Goal: Information Seeking & Learning: Understand process/instructions

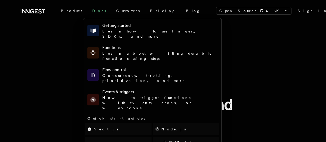
click at [87, 9] on link "Docs" at bounding box center [99, 10] width 24 height 9
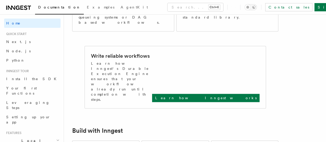
scroll to position [185, 0]
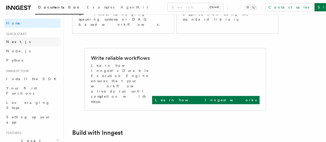
click at [13, 44] on span "Next.js" at bounding box center [18, 41] width 24 height 5
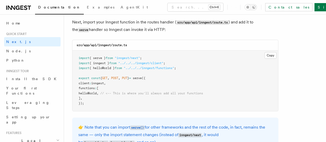
scroll to position [1033, 0]
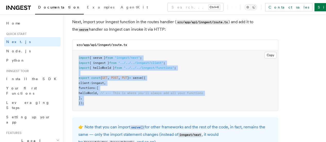
drag, startPoint x: 83, startPoint y: 97, endPoint x: 67, endPoint y: 49, distance: 50.7
copy code "import { serve } from "inngest/next" ; import { inngest } from "../../../innges…"
click at [177, 50] on pre "import { serve } from "inngest/next" ; import { inngest } from "../../../innges…" at bounding box center [175, 80] width 206 height 61
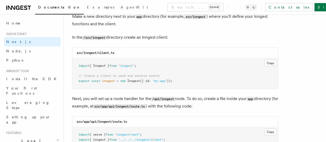
scroll to position [729, 0]
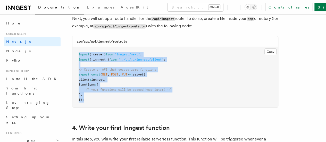
drag, startPoint x: 84, startPoint y: 95, endPoint x: 64, endPoint y: 52, distance: 47.7
copy code "import { serve } from "inngest/next" ; import { inngest } from "../../../innges…"
click at [150, 72] on pre "import { serve } from "inngest/next" ; import { inngest } from "../../../innges…" at bounding box center [175, 77] width 206 height 61
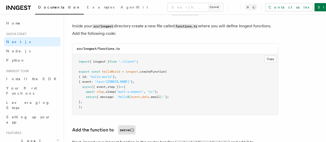
scroll to position [914, 0]
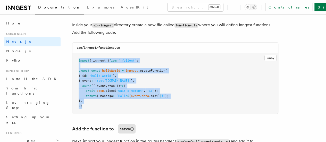
drag, startPoint x: 82, startPoint y: 100, endPoint x: 70, endPoint y: 57, distance: 44.7
copy code "import { inngest } from "./client" ; export const helloWorld = inngest .createF…"
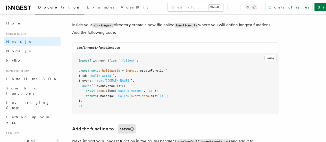
click at [159, 46] on div "src/inngest/functions.ts" at bounding box center [175, 48] width 206 height 11
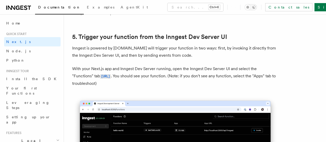
scroll to position [1178, 0]
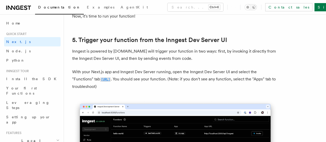
click at [111, 77] on code "http://localhost:8288/functions" at bounding box center [105, 79] width 11 height 4
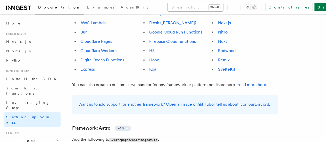
scroll to position [344, 0]
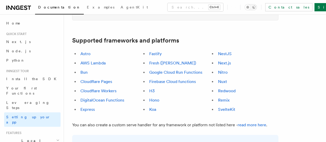
scroll to position [304, 0]
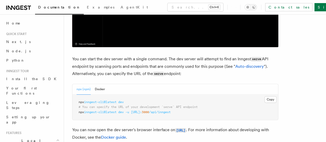
scroll to position [233, 0]
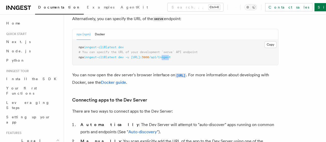
drag, startPoint x: 194, startPoint y: 45, endPoint x: 187, endPoint y: 45, distance: 7.2
click at [171, 55] on span "/api/inngest" at bounding box center [160, 57] width 22 height 4
click at [199, 45] on pre "npx inngest-cli@latest dev # You can specify the URL of your development `serve…" at bounding box center [175, 53] width 206 height 26
drag, startPoint x: 194, startPoint y: 44, endPoint x: 185, endPoint y: 46, distance: 9.1
click at [171, 55] on span "/api/inngest" at bounding box center [160, 57] width 22 height 4
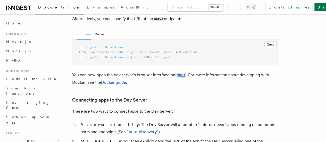
click at [197, 43] on pre "npx inngest-cli@latest dev # You can specify the URL of your development `serve…" at bounding box center [175, 53] width 206 height 26
drag, startPoint x: 197, startPoint y: 43, endPoint x: 138, endPoint y: 45, distance: 59.8
click at [138, 45] on pre "npx inngest-cli@latest dev # You can specify the URL of your development `serve…" at bounding box center [175, 53] width 206 height 26
copy article "http://localhost: 3000 /api/inngest"
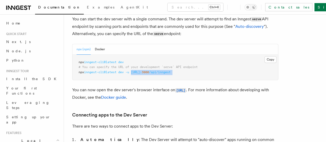
scroll to position [0, 0]
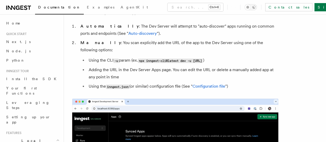
scroll to position [329, 0]
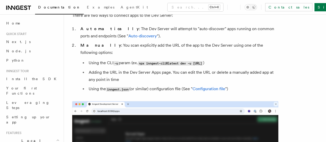
drag, startPoint x: 149, startPoint y: 59, endPoint x: 141, endPoint y: 47, distance: 14.1
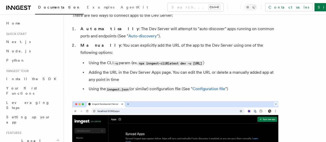
click at [141, 59] on li "Using the CLI -u param (ex. npx inngest-cli@latest dev -u http://localhost:3000…" at bounding box center [182, 62] width 191 height 7
copy code "npx inngest-cli@latest dev -u [URL]"
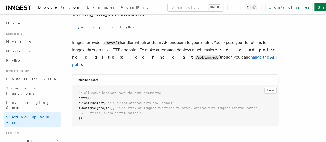
scroll to position [197, 0]
